Goal: Task Accomplishment & Management: Use online tool/utility

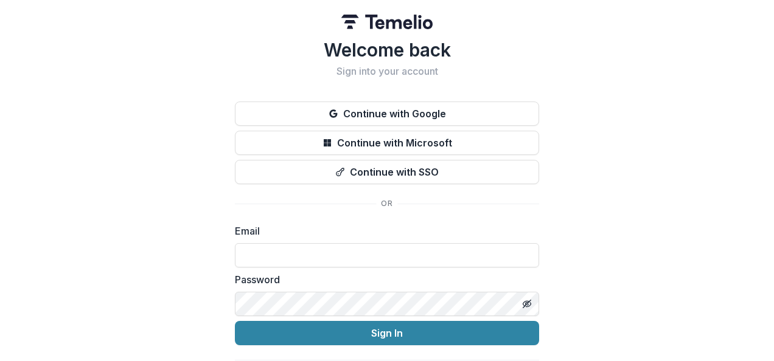
type input "**********"
click at [386, 330] on button "Sign In" at bounding box center [387, 333] width 304 height 24
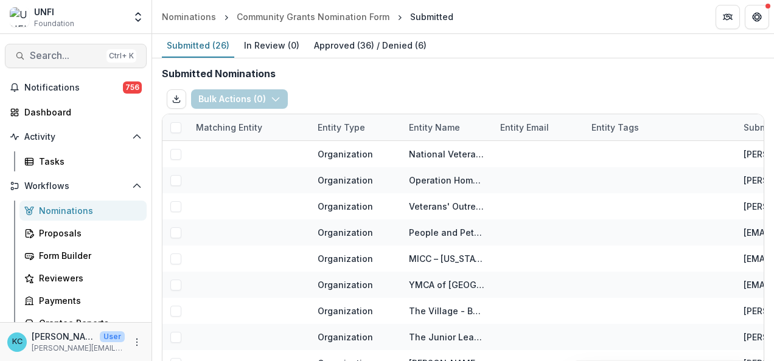
click at [69, 56] on span "Search..." at bounding box center [66, 56] width 72 height 12
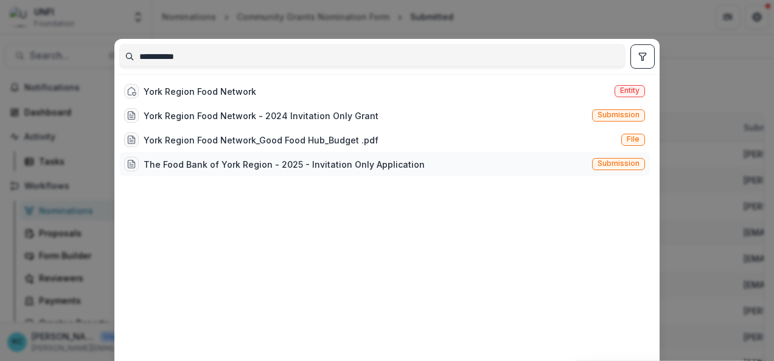
type input "**********"
click at [198, 159] on div "The Food Bank of York Region - 2025 - Invitation Only Application" at bounding box center [284, 164] width 281 height 13
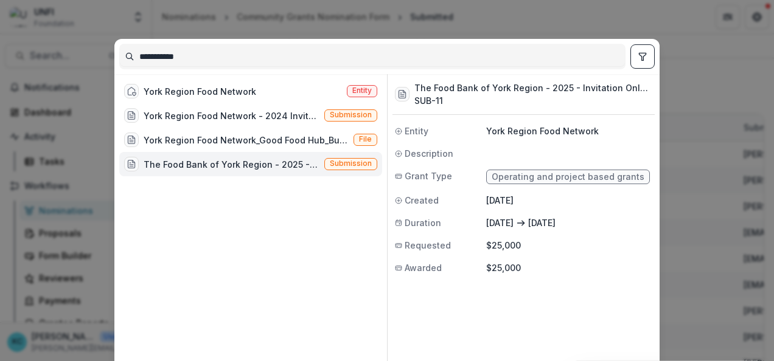
click at [198, 159] on div "The Food Bank of York Region - 2025 - Invitation Only Application" at bounding box center [232, 164] width 176 height 13
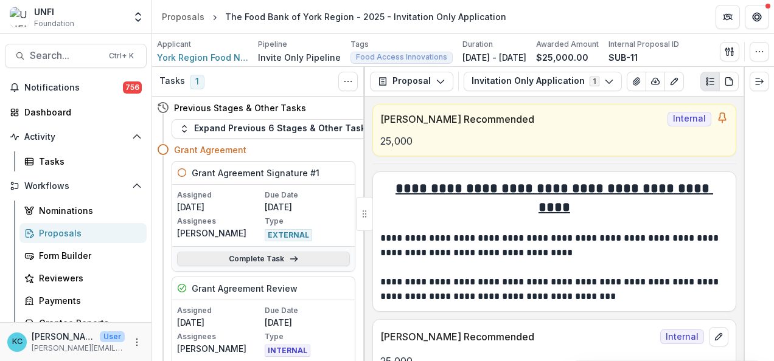
click at [256, 260] on link "Complete Task" at bounding box center [263, 259] width 173 height 15
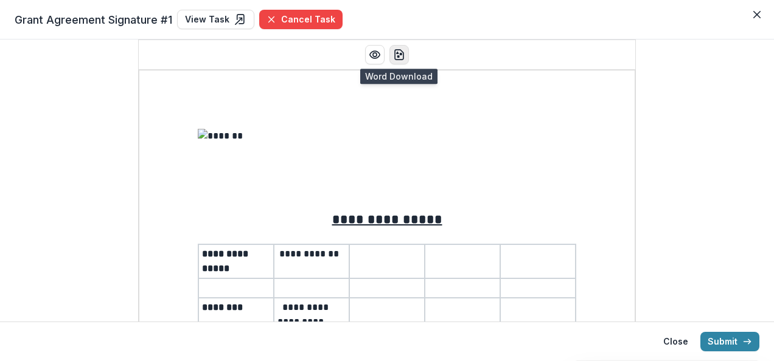
click at [402, 57] on icon "download-word" at bounding box center [399, 55] width 9 height 10
click at [372, 57] on icon "Preview preview-doc.pdf" at bounding box center [375, 55] width 12 height 12
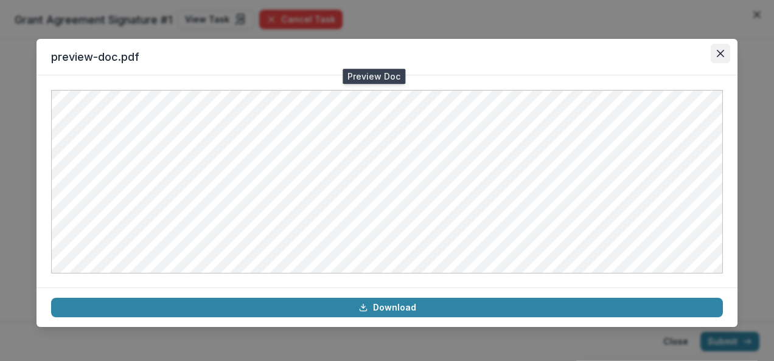
click at [718, 54] on icon "Close" at bounding box center [720, 53] width 7 height 7
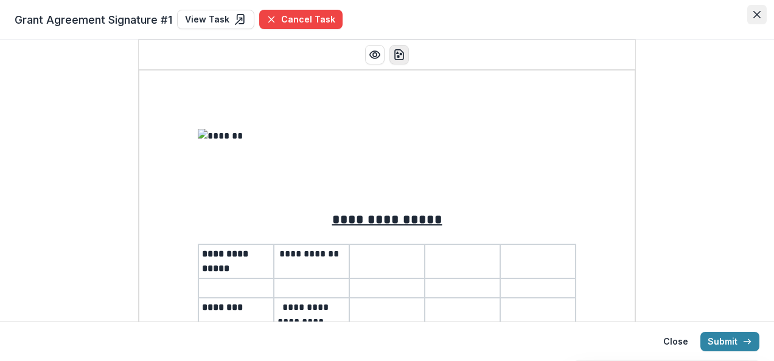
click at [757, 12] on icon "Close" at bounding box center [756, 14] width 7 height 7
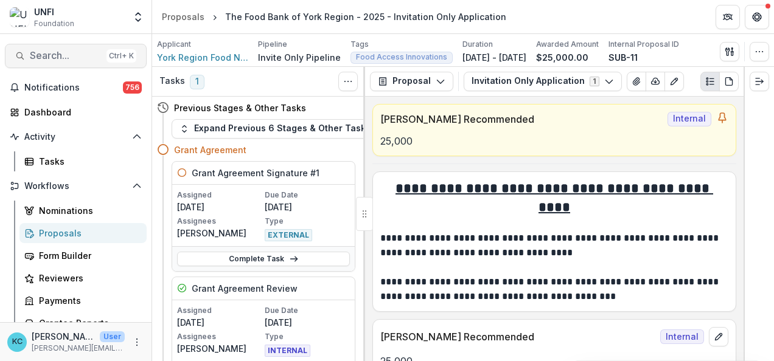
click at [51, 56] on span "Search..." at bounding box center [66, 56] width 72 height 12
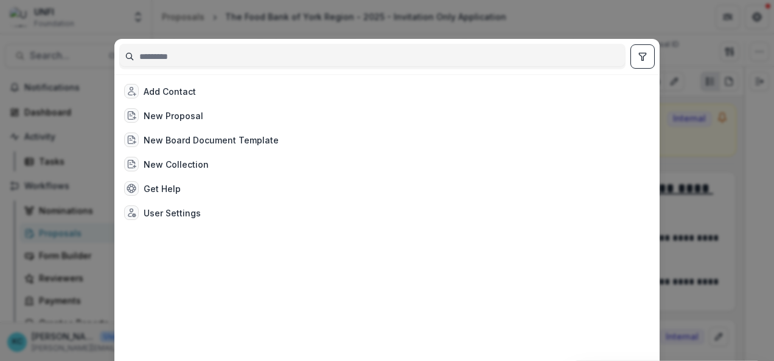
click at [197, 56] on input at bounding box center [372, 56] width 505 height 19
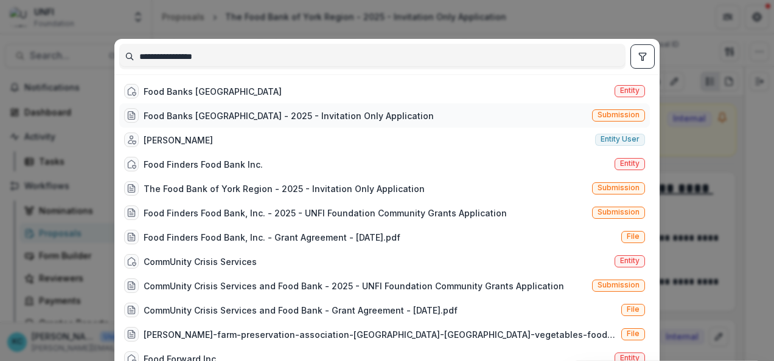
type input "**********"
click at [207, 116] on div "Food Banks Canada - 2025 - Invitation Only Application" at bounding box center [289, 116] width 290 height 13
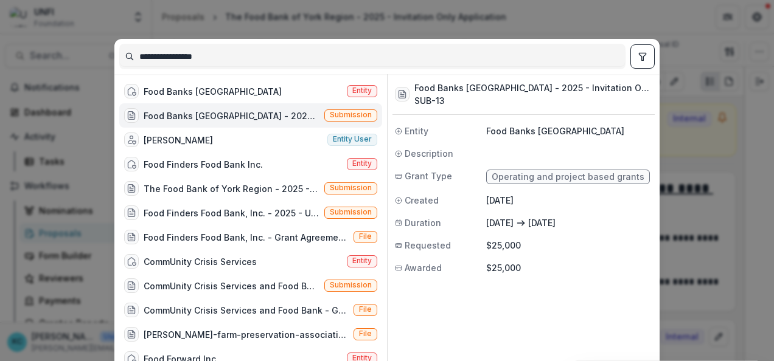
click at [224, 111] on div "Food Banks Canada - 2025 - Invitation Only Application" at bounding box center [232, 116] width 176 height 13
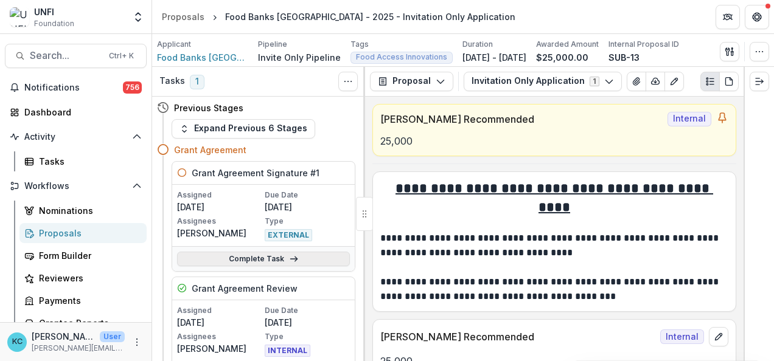
click at [235, 256] on link "Complete Task" at bounding box center [263, 259] width 173 height 15
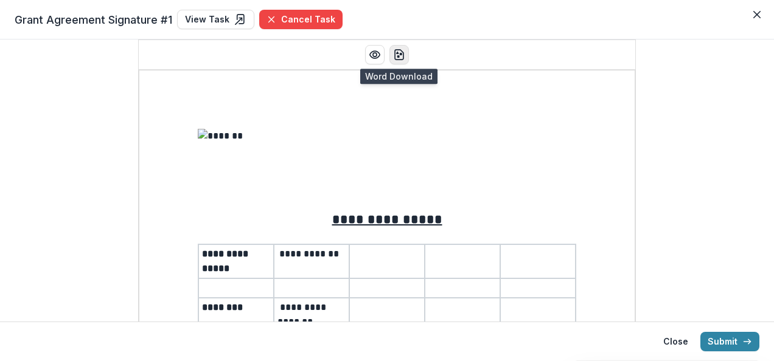
click at [400, 54] on circle "download-word" at bounding box center [401, 54] width 2 height 2
click at [755, 17] on icon "Close" at bounding box center [756, 14] width 7 height 7
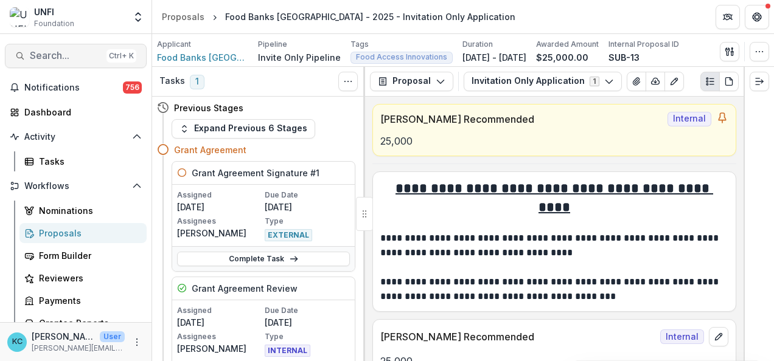
click at [63, 53] on span "Search..." at bounding box center [66, 56] width 72 height 12
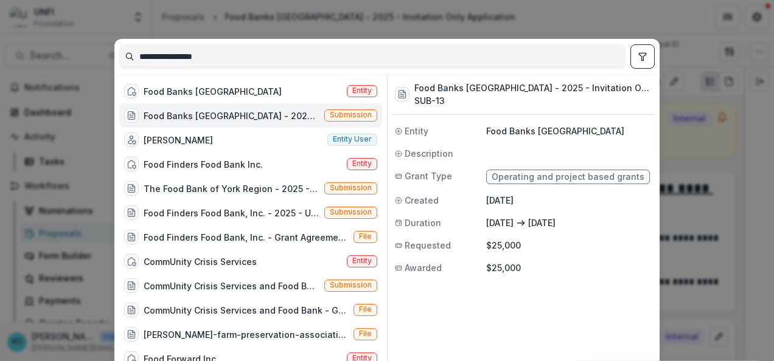
drag, startPoint x: 234, startPoint y: 60, endPoint x: 133, endPoint y: 45, distance: 101.5
click at [133, 45] on div "**********" at bounding box center [372, 57] width 506 height 26
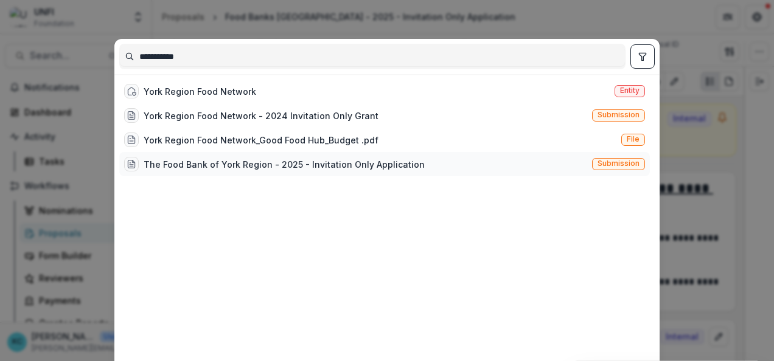
type input "**********"
click at [230, 162] on div "The Food Bank of York Region - 2025 - Invitation Only Application" at bounding box center [284, 164] width 281 height 13
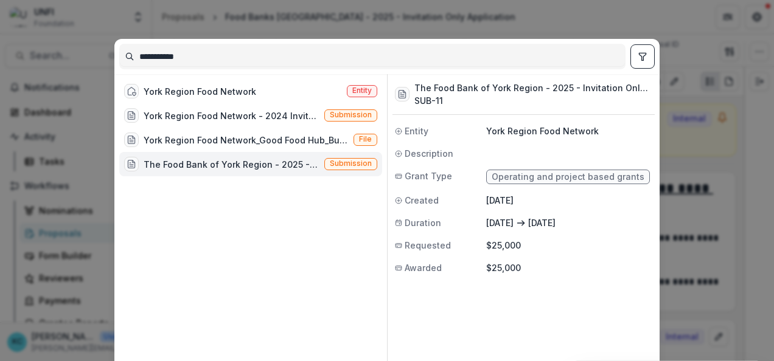
click at [241, 159] on div "The Food Bank of York Region - 2025 - Invitation Only Application" at bounding box center [232, 164] width 176 height 13
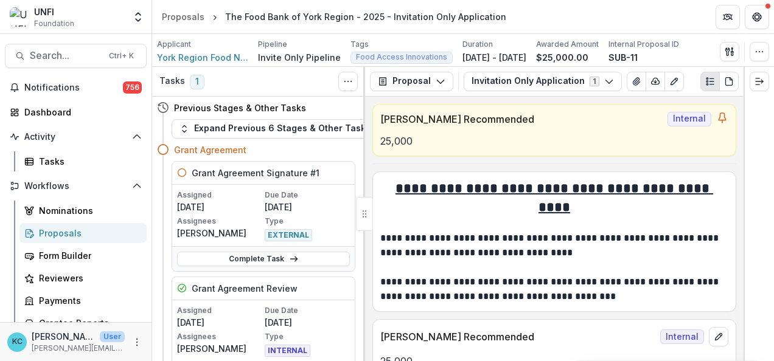
scroll to position [48, 0]
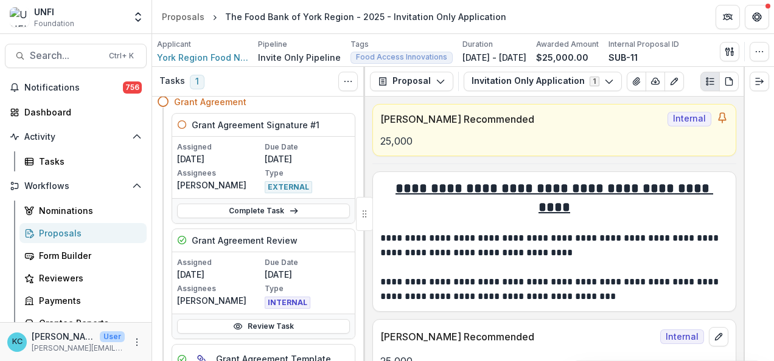
drag, startPoint x: 237, startPoint y: 183, endPoint x: 179, endPoint y: 184, distance: 58.4
click at [179, 184] on p "Kate Graevette" at bounding box center [219, 185] width 85 height 13
copy p "Kate Graevette"
